Goal: Task Accomplishment & Management: Use online tool/utility

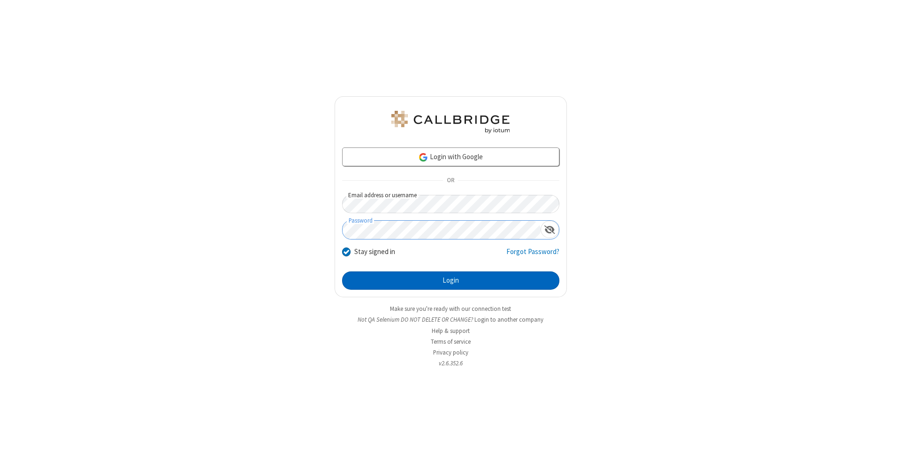
click at [451, 281] on button "Login" at bounding box center [450, 280] width 217 height 19
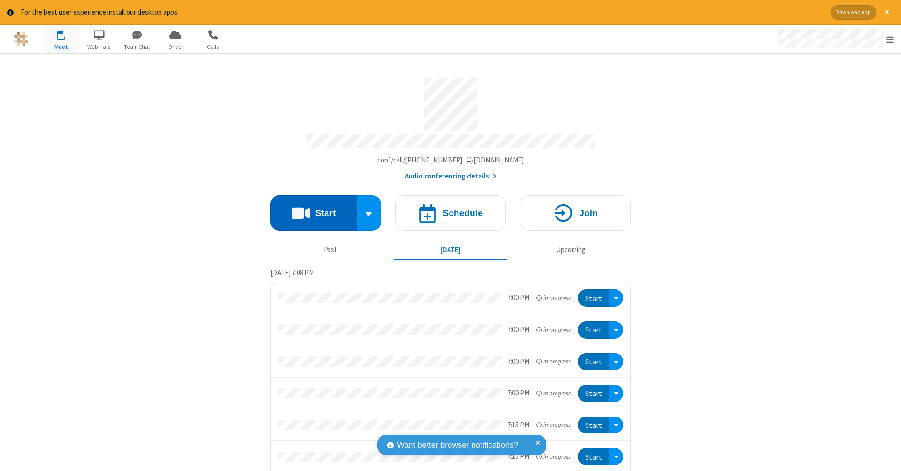
click at [310, 208] on button "Start" at bounding box center [313, 212] width 87 height 35
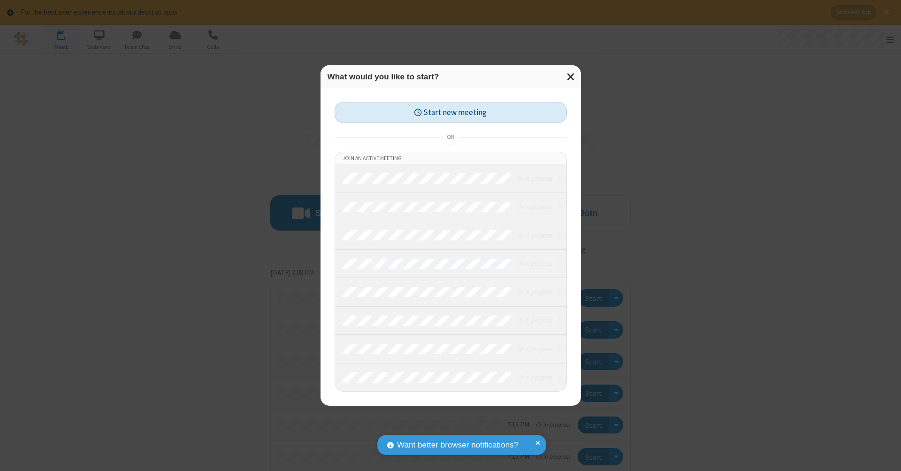
click at [451, 112] on button "Start new meeting" at bounding box center [451, 112] width 232 height 21
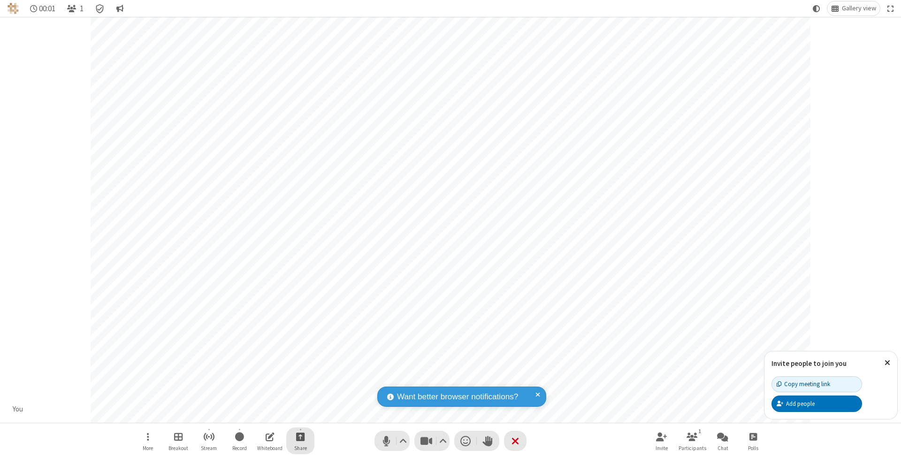
click at [300, 436] on span "Start sharing" at bounding box center [300, 437] width 9 height 12
click at [300, 380] on span "Share additional camera" at bounding box center [305, 382] width 69 height 8
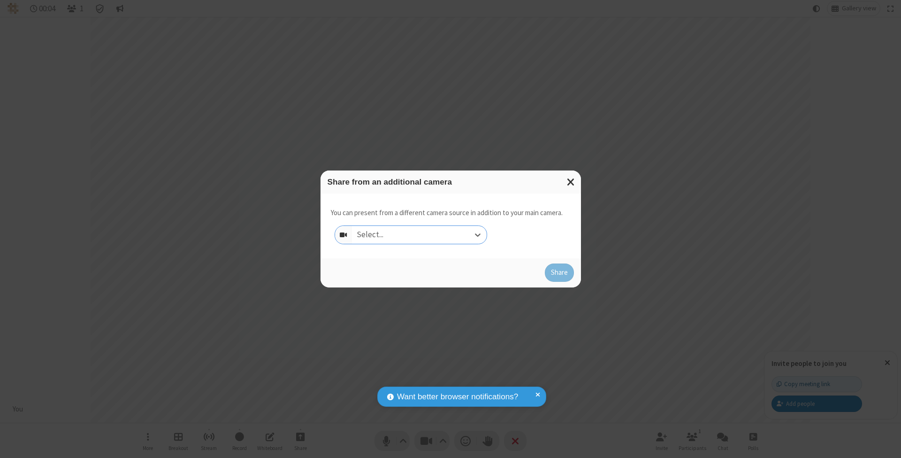
click at [419, 234] on div "Select..." at bounding box center [419, 235] width 135 height 18
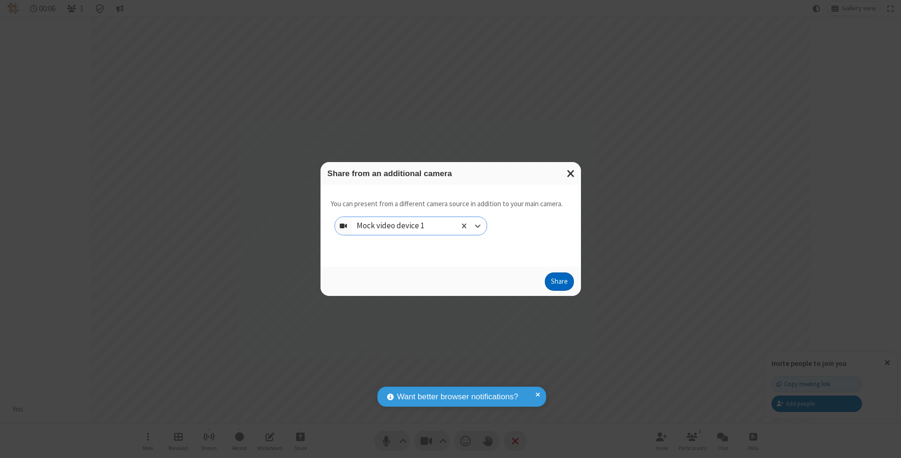
click at [559, 290] on button "Share" at bounding box center [559, 281] width 29 height 19
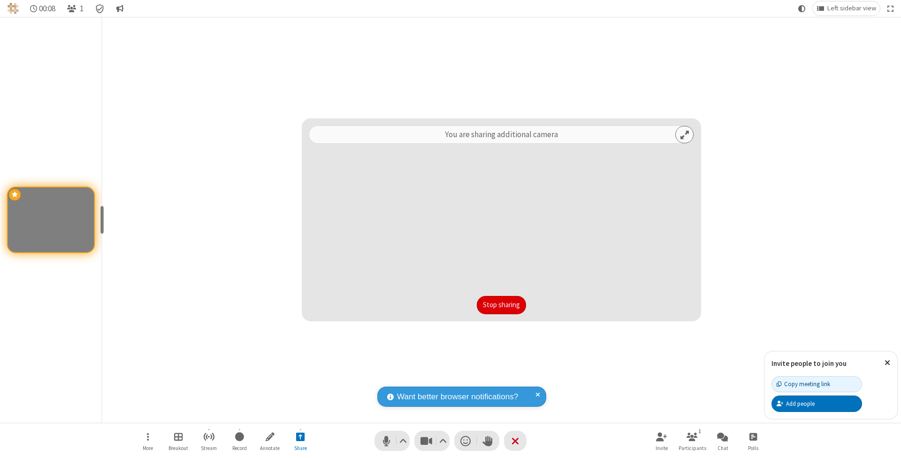
click at [501, 305] on button "Stop sharing" at bounding box center [501, 305] width 49 height 19
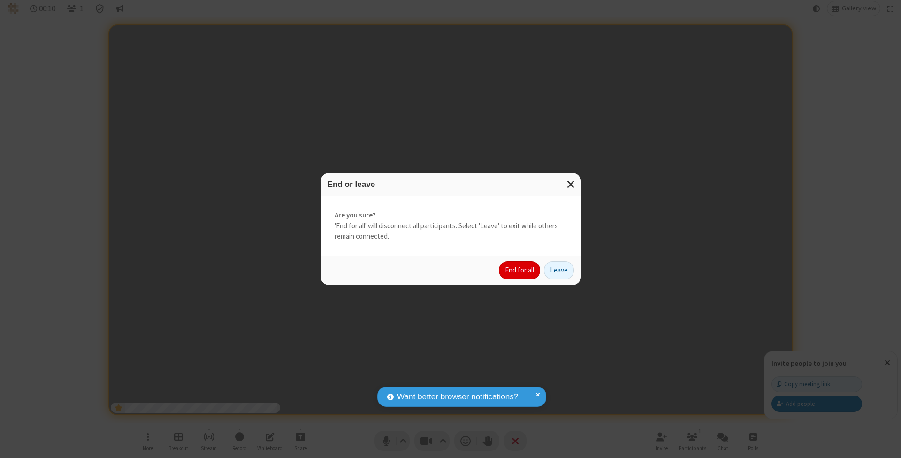
click at [520, 269] on button "End for all" at bounding box center [519, 270] width 41 height 19
